Goal: Task Accomplishment & Management: Use online tool/utility

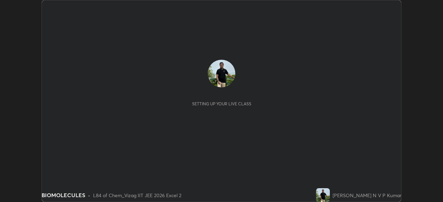
scroll to position [202, 443]
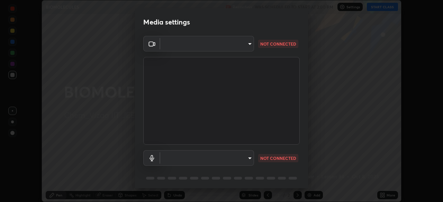
type input "48a808f2db95e1850e02a3ecb43dd597abda80594cdaab3db9bd98f384d876c7"
type input "ef829d1c39b976d5896440dd89efd8b9348322e5910c786c0bdc85e5b6773b9d"
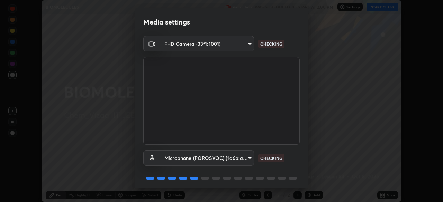
scroll to position [25, 0]
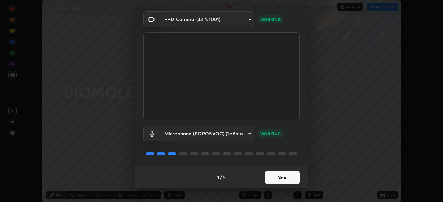
click at [284, 178] on button "Next" at bounding box center [282, 178] width 35 height 14
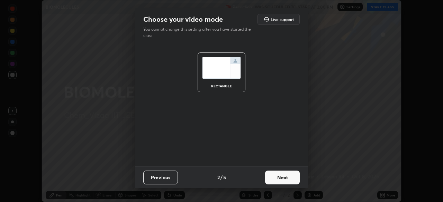
scroll to position [0, 0]
click at [287, 177] on button "Next" at bounding box center [282, 178] width 35 height 14
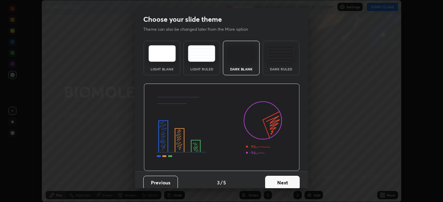
click at [286, 180] on button "Next" at bounding box center [282, 183] width 35 height 14
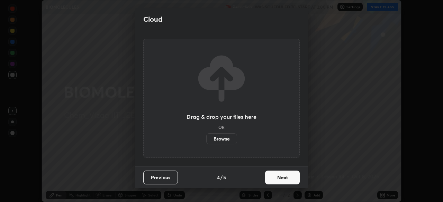
click at [286, 181] on button "Next" at bounding box center [282, 178] width 35 height 14
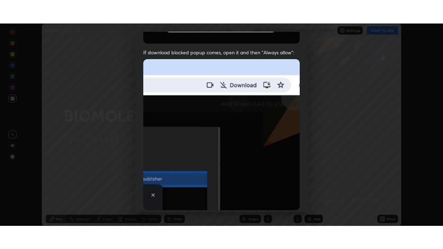
scroll to position [166, 0]
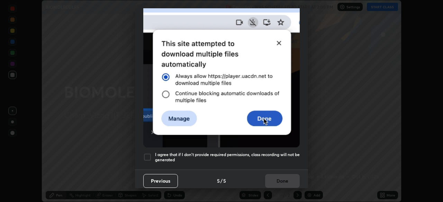
click at [285, 152] on h5 "I agree that if I don't provide required permissions, class recording will not …" at bounding box center [227, 157] width 145 height 11
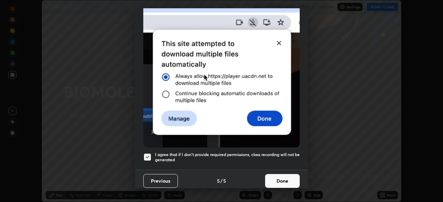
click at [285, 181] on button "Done" at bounding box center [282, 181] width 35 height 14
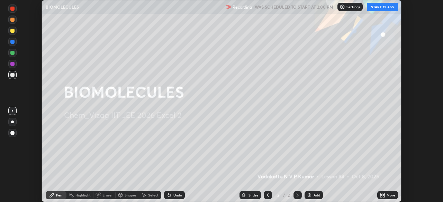
click at [383, 4] on button "START CLASS" at bounding box center [382, 7] width 31 height 8
click at [382, 195] on icon at bounding box center [381, 194] width 2 height 2
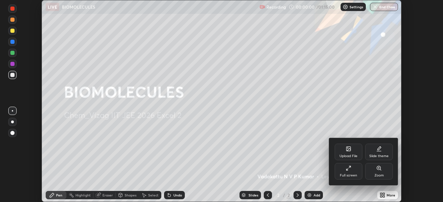
click at [344, 172] on div "Full screen" at bounding box center [349, 171] width 28 height 17
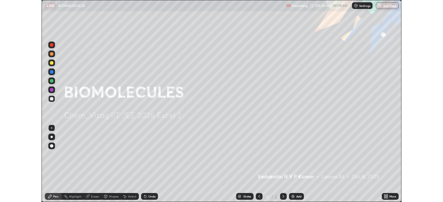
scroll to position [249, 443]
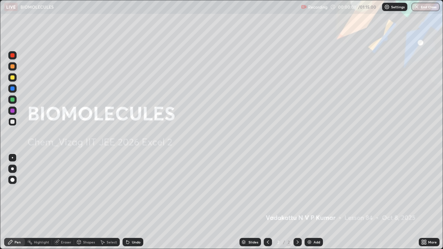
click at [309, 202] on img at bounding box center [310, 242] width 6 height 6
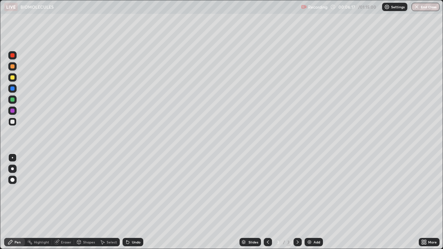
click at [308, 202] on img at bounding box center [310, 242] width 6 height 6
click at [111, 202] on div "Select" at bounding box center [112, 242] width 10 height 3
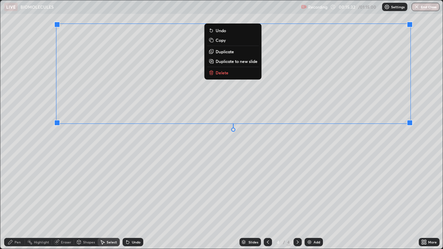
click at [224, 73] on p "Delete" at bounding box center [222, 73] width 13 height 6
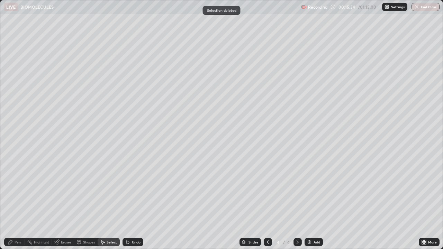
click at [18, 202] on div "Pen" at bounding box center [18, 242] width 6 height 3
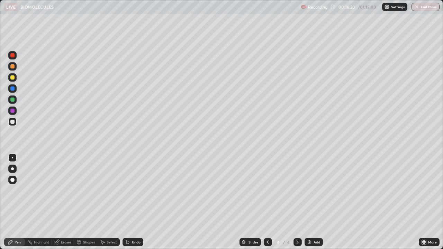
click at [111, 202] on div "Select" at bounding box center [112, 242] width 10 height 3
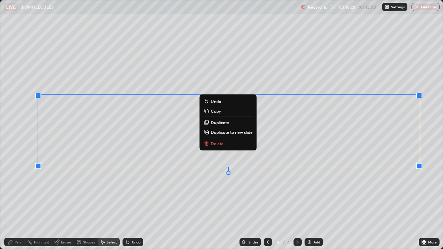
click at [210, 143] on button "Delete" at bounding box center [228, 143] width 52 height 8
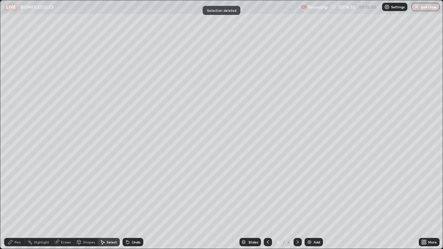
click at [19, 202] on div "Pen" at bounding box center [18, 242] width 6 height 3
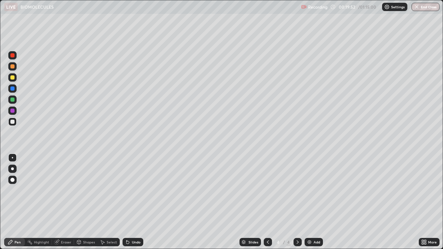
click at [115, 202] on div "Select" at bounding box center [112, 242] width 10 height 3
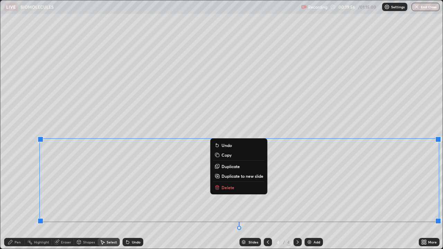
click at [233, 187] on p "Delete" at bounding box center [228, 188] width 13 height 6
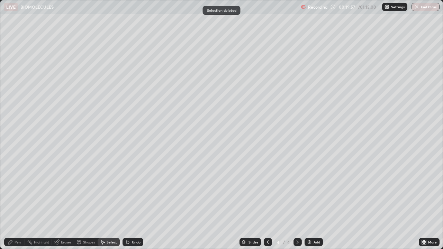
click at [20, 202] on div "Pen" at bounding box center [18, 242] width 6 height 3
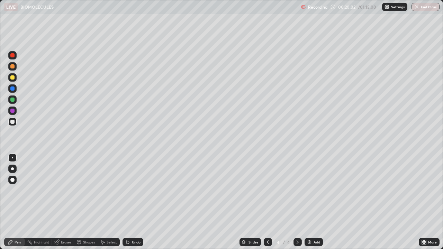
click at [71, 202] on div "Eraser" at bounding box center [66, 242] width 10 height 3
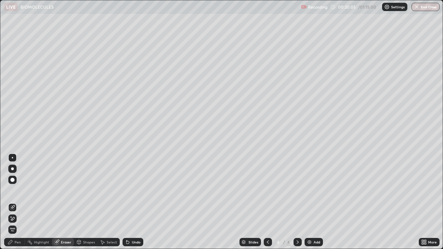
click at [22, 202] on div "Pen" at bounding box center [14, 242] width 21 height 8
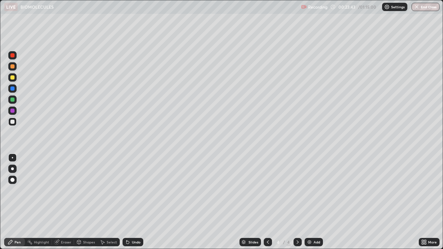
click at [114, 202] on div "Select" at bounding box center [112, 242] width 10 height 3
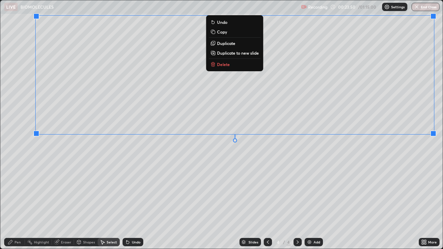
click at [227, 64] on p "Delete" at bounding box center [223, 65] width 13 height 6
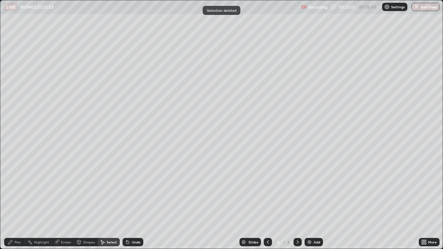
click at [66, 202] on div "Eraser" at bounding box center [66, 242] width 10 height 3
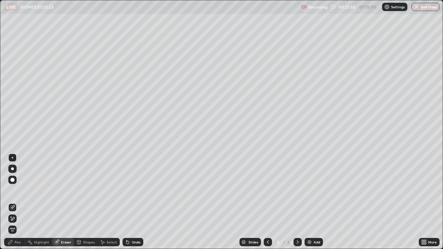
click at [13, 180] on div at bounding box center [12, 180] width 4 height 4
click at [19, 202] on div "Pen" at bounding box center [18, 242] width 6 height 3
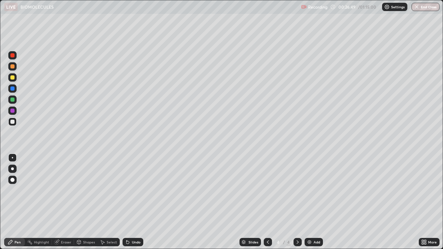
click at [114, 202] on div "Select" at bounding box center [112, 242] width 10 height 3
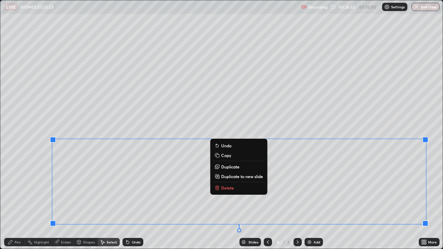
click at [229, 189] on p "Delete" at bounding box center [227, 188] width 13 height 6
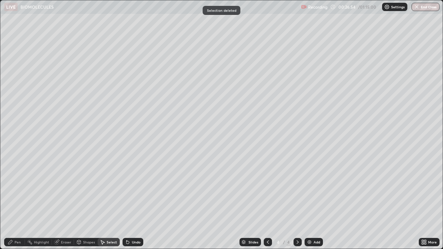
click at [69, 202] on div "Eraser" at bounding box center [66, 242] width 10 height 3
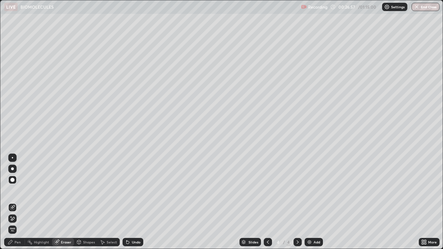
click at [18, 202] on div "Pen" at bounding box center [18, 242] width 6 height 3
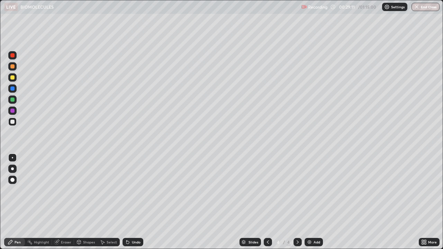
click at [112, 202] on div "Select" at bounding box center [112, 242] width 10 height 3
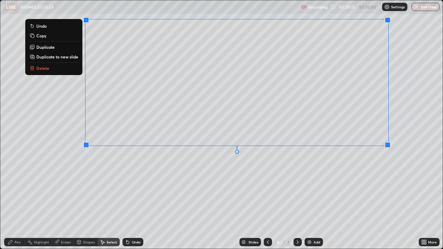
click at [43, 67] on p "Delete" at bounding box center [42, 68] width 13 height 6
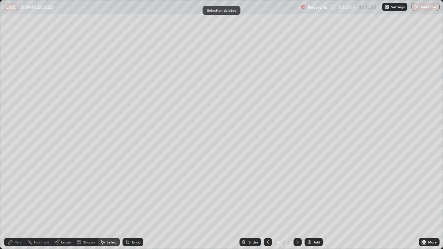
click at [19, 202] on div "Pen" at bounding box center [18, 242] width 6 height 3
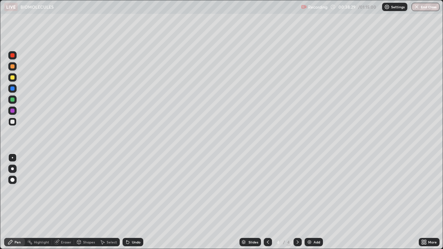
click at [113, 202] on div "Select" at bounding box center [112, 242] width 10 height 3
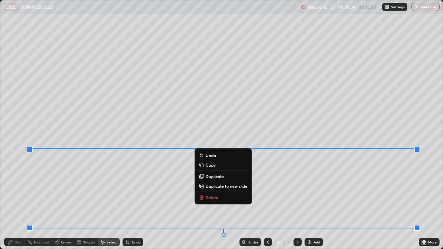
click at [214, 197] on p "Delete" at bounding box center [212, 198] width 13 height 6
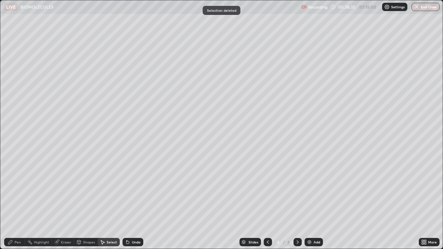
click at [69, 202] on div "Eraser" at bounding box center [63, 242] width 22 height 8
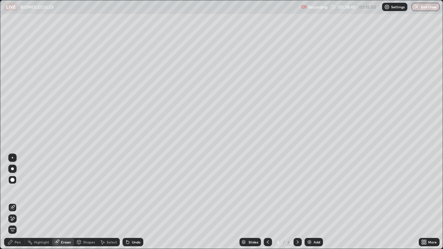
click at [20, 202] on div "Pen" at bounding box center [18, 242] width 6 height 3
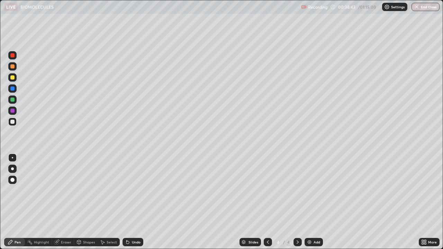
click at [66, 202] on div "Eraser" at bounding box center [66, 242] width 10 height 3
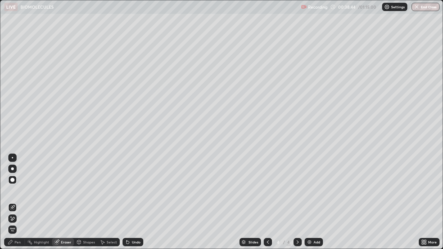
click at [19, 202] on div "Pen" at bounding box center [18, 242] width 6 height 3
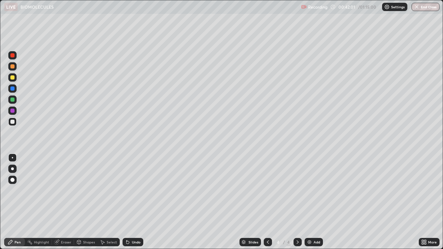
click at [113, 202] on div "Select" at bounding box center [109, 242] width 22 height 8
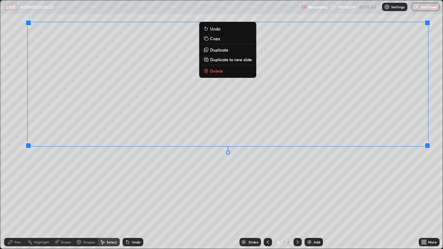
click at [221, 74] on button "Delete" at bounding box center [228, 71] width 52 height 8
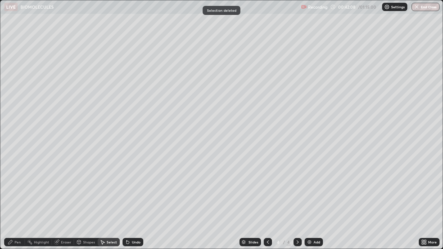
click at [18, 202] on div "Pen" at bounding box center [18, 242] width 6 height 3
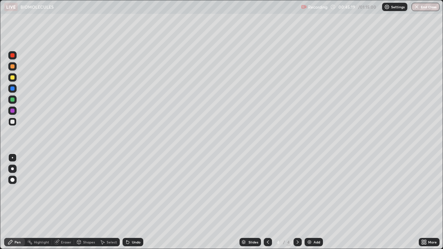
click at [110, 202] on div "Select" at bounding box center [112, 242] width 10 height 3
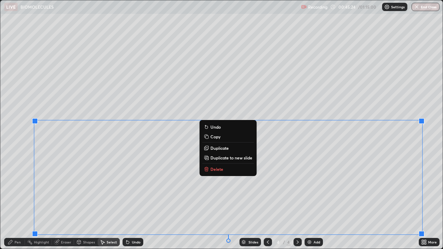
click at [214, 170] on p "Delete" at bounding box center [216, 169] width 13 height 6
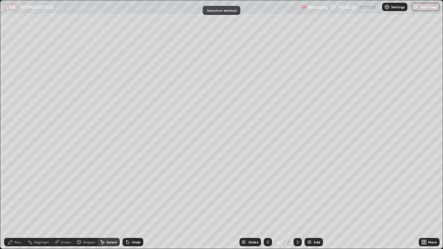
click at [67, 202] on div "Eraser" at bounding box center [66, 242] width 10 height 3
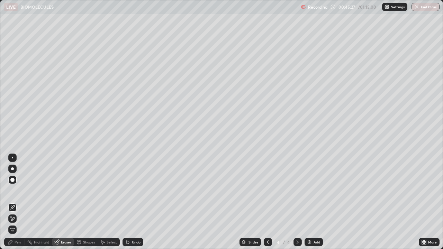
click at [22, 202] on div "Pen" at bounding box center [14, 242] width 21 height 8
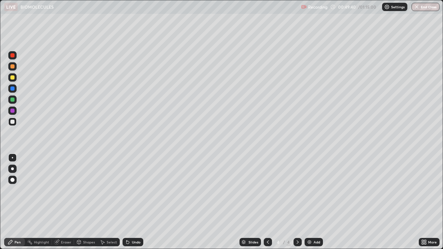
click at [310, 202] on img at bounding box center [310, 242] width 6 height 6
click at [309, 202] on img at bounding box center [310, 242] width 6 height 6
click at [425, 8] on button "End Class" at bounding box center [426, 7] width 28 height 8
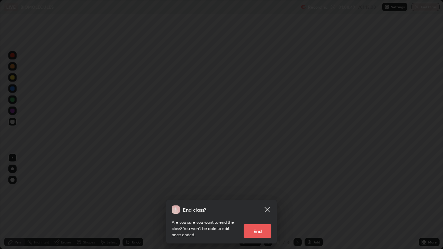
click at [257, 202] on button "End" at bounding box center [258, 231] width 28 height 14
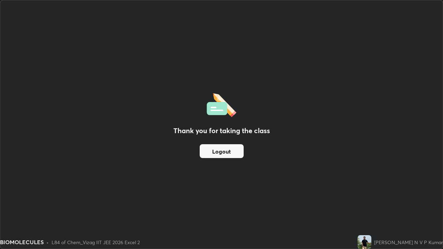
click at [221, 151] on button "Logout" at bounding box center [222, 151] width 44 height 14
click at [221, 150] on button "Logout" at bounding box center [222, 151] width 44 height 14
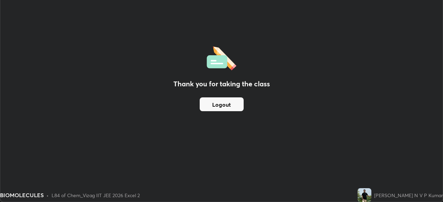
scroll to position [34407, 34166]
